Goal: Task Accomplishment & Management: Manage account settings

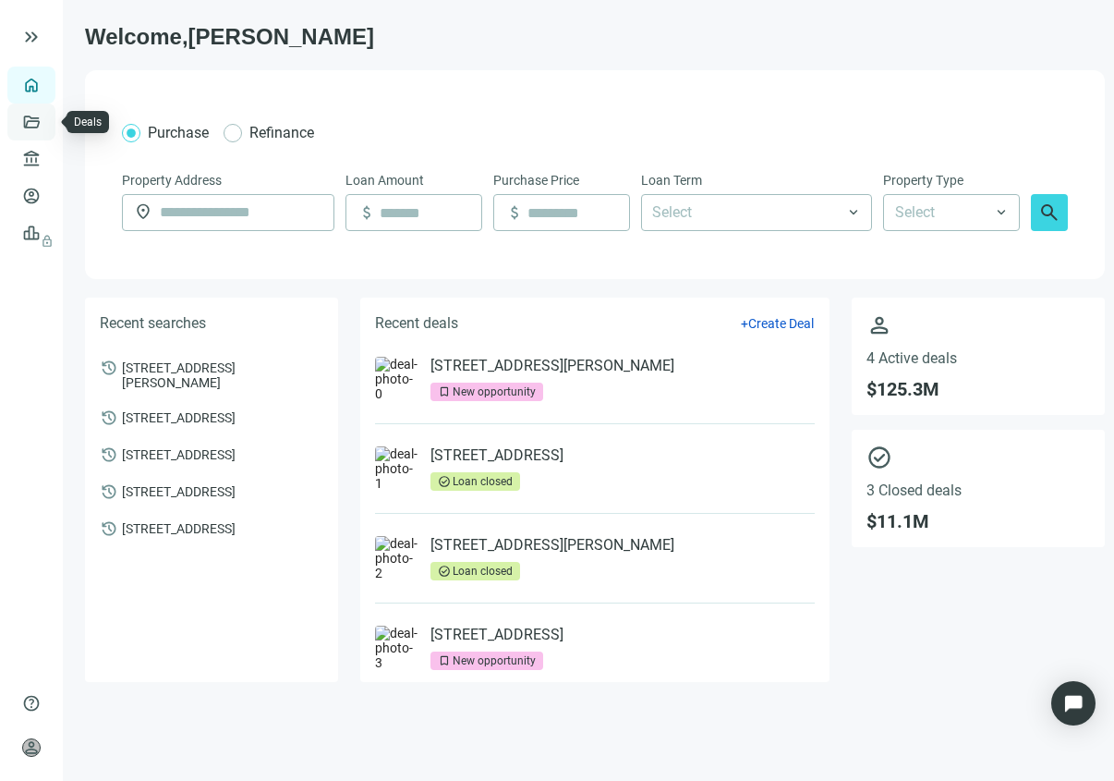
click at [46, 115] on link "Deals" at bounding box center [62, 122] width 33 height 15
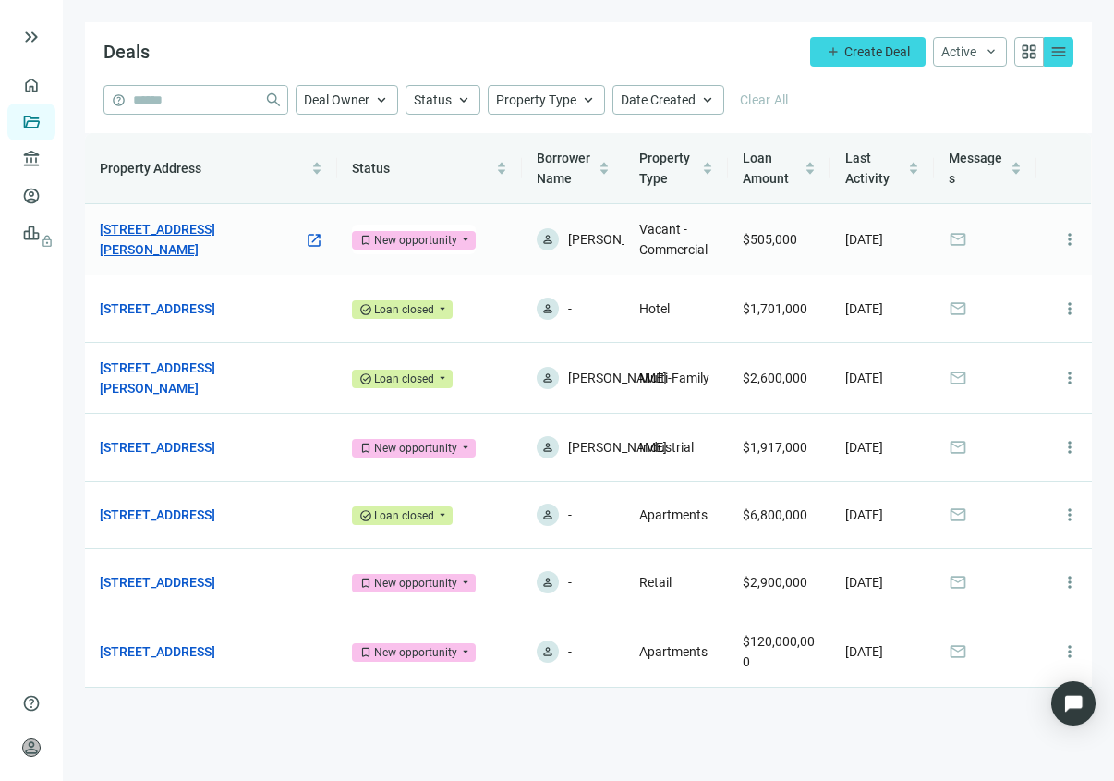
click at [270, 224] on link "[STREET_ADDRESS][PERSON_NAME]" at bounding box center [202, 239] width 204 height 41
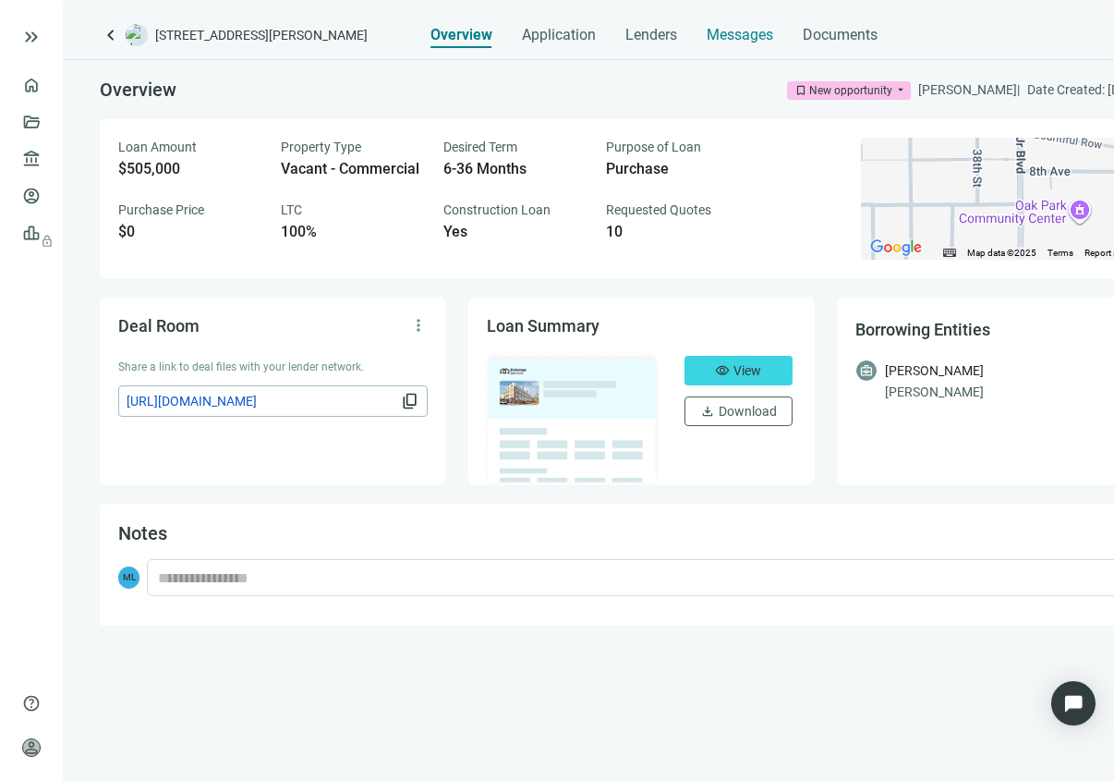
click at [758, 36] on span "Messages" at bounding box center [740, 35] width 67 height 18
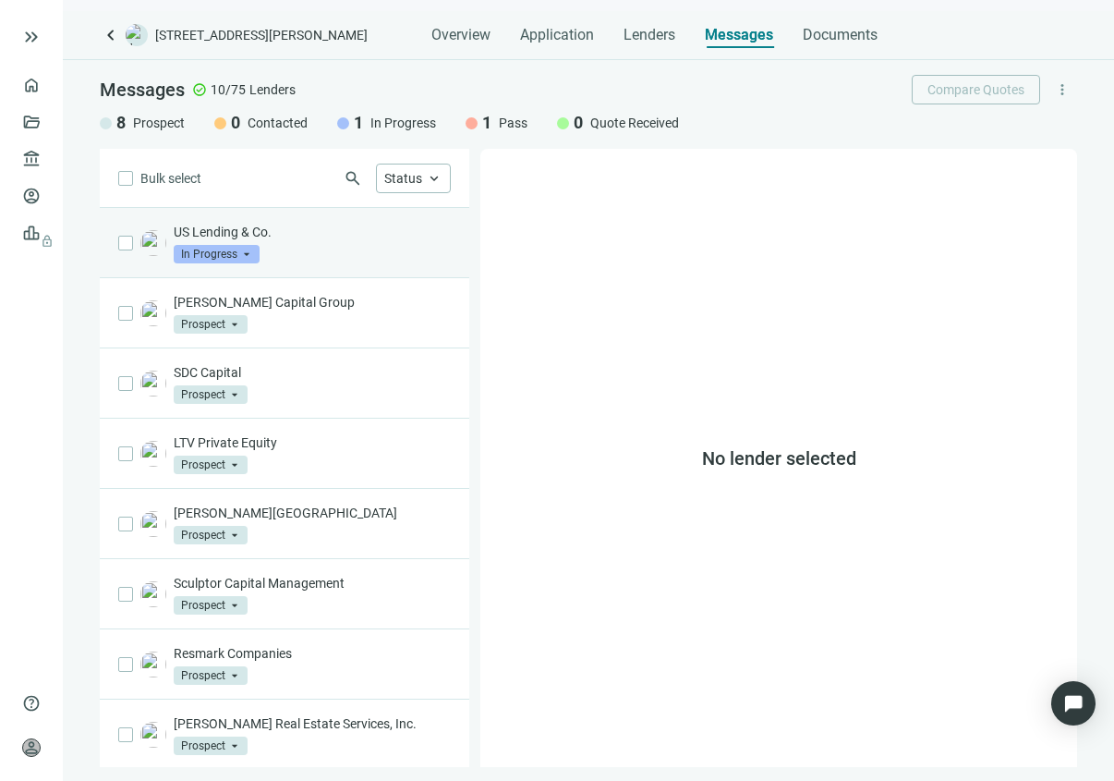
click at [355, 251] on div "US Lending & Co. In Progress arrow_drop_down" at bounding box center [312, 243] width 277 height 41
